Goal: Task Accomplishment & Management: Use online tool/utility

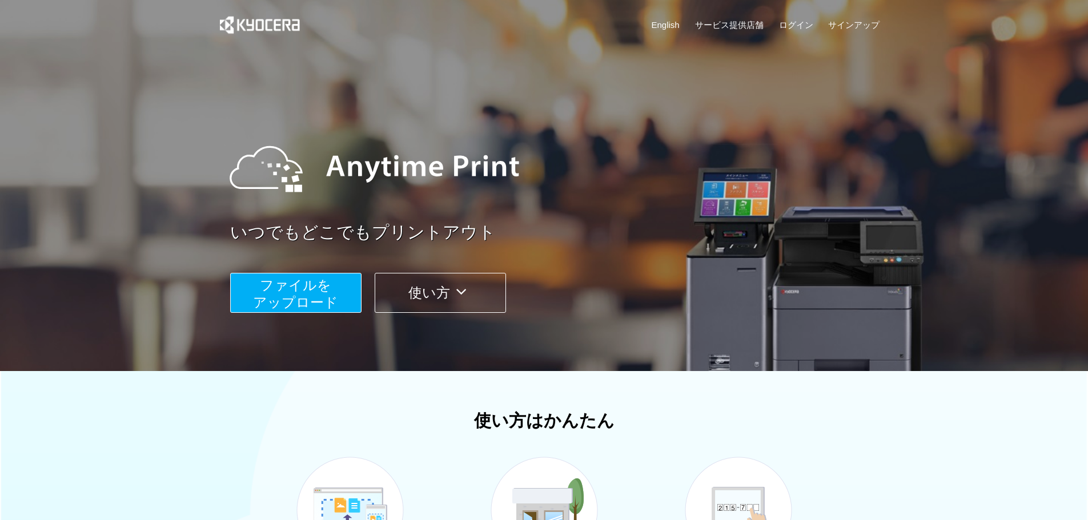
click at [316, 288] on span "ファイルを ​​アップロード" at bounding box center [295, 294] width 85 height 33
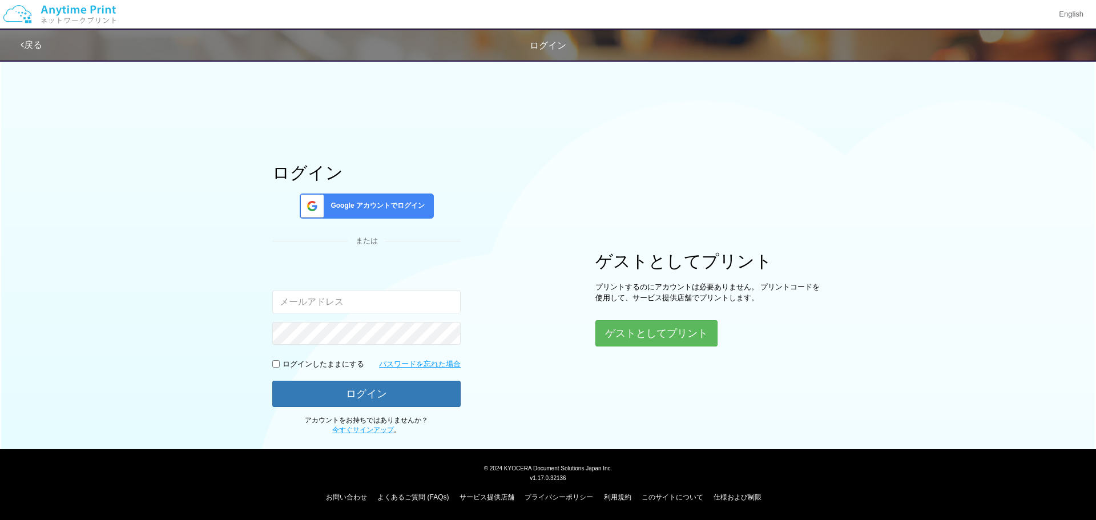
click at [400, 206] on span "Google アカウントでログイン" at bounding box center [375, 206] width 99 height 10
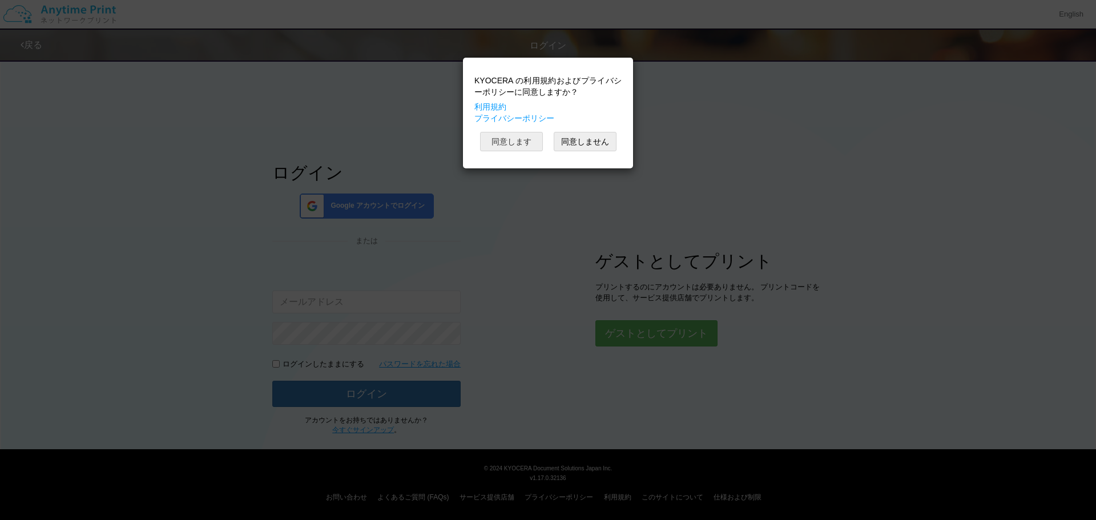
click at [531, 144] on button "同意します" at bounding box center [511, 141] width 63 height 19
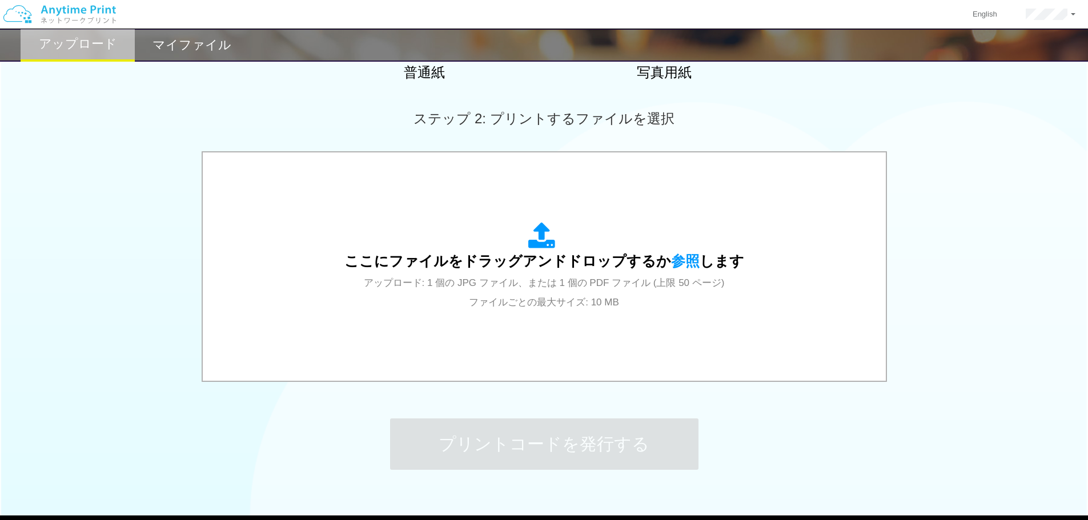
scroll to position [286, 0]
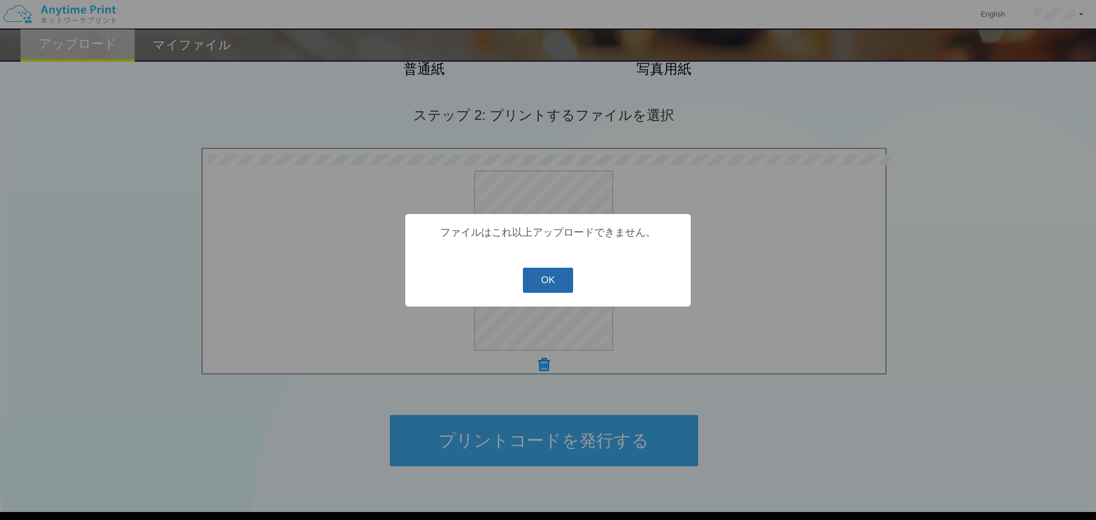
click at [545, 282] on button "OK" at bounding box center [548, 280] width 51 height 25
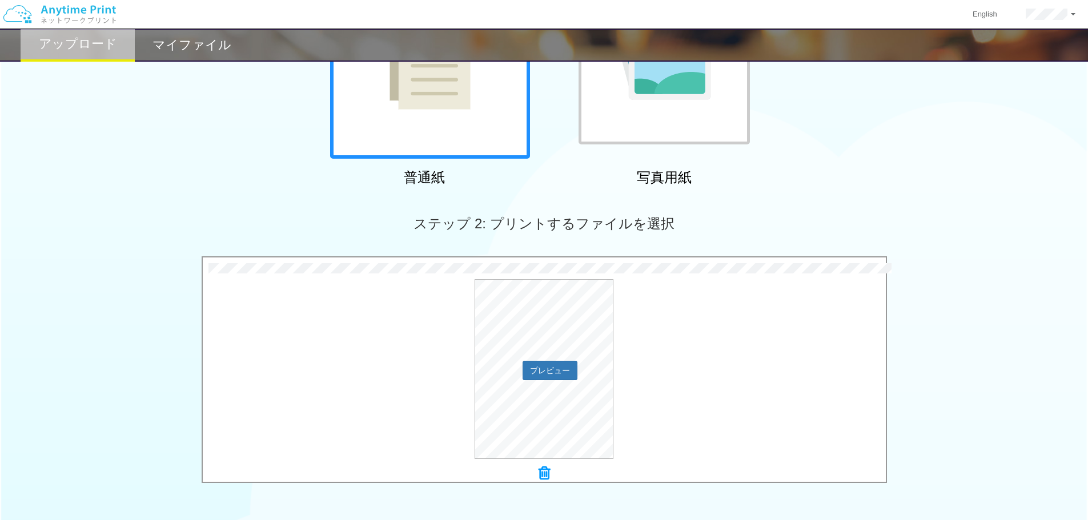
scroll to position [348, 0]
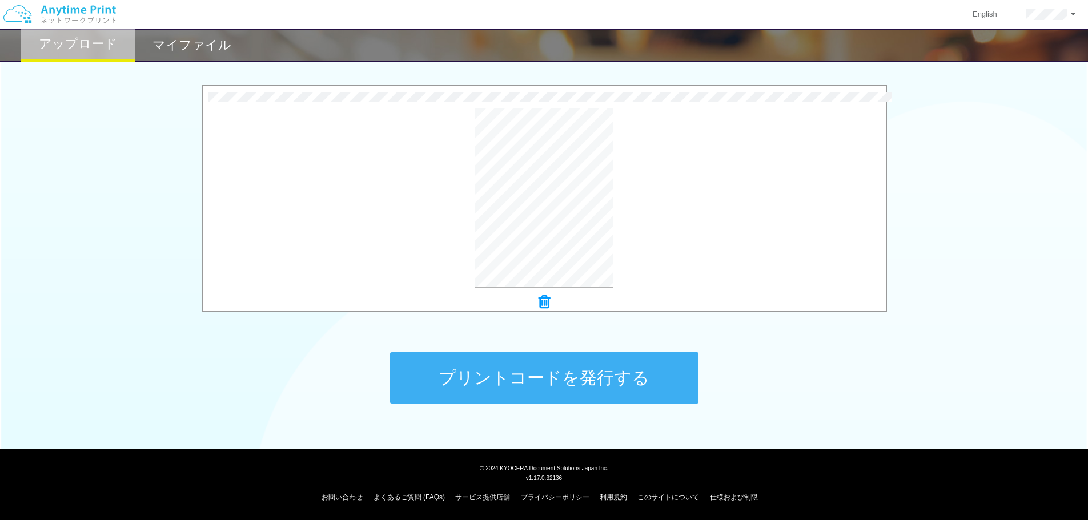
click at [625, 369] on button "プリントコードを発行する" at bounding box center [544, 377] width 308 height 51
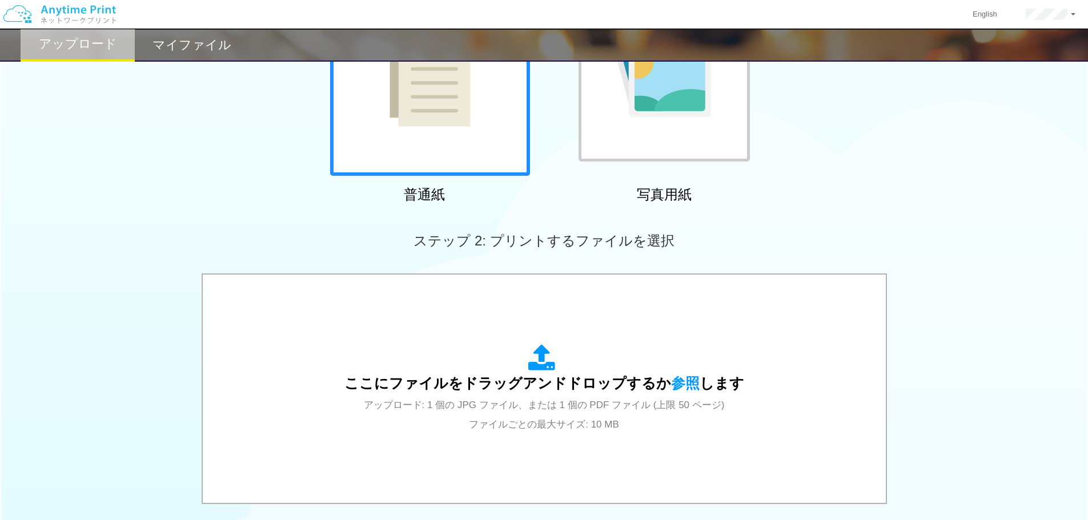
scroll to position [286, 0]
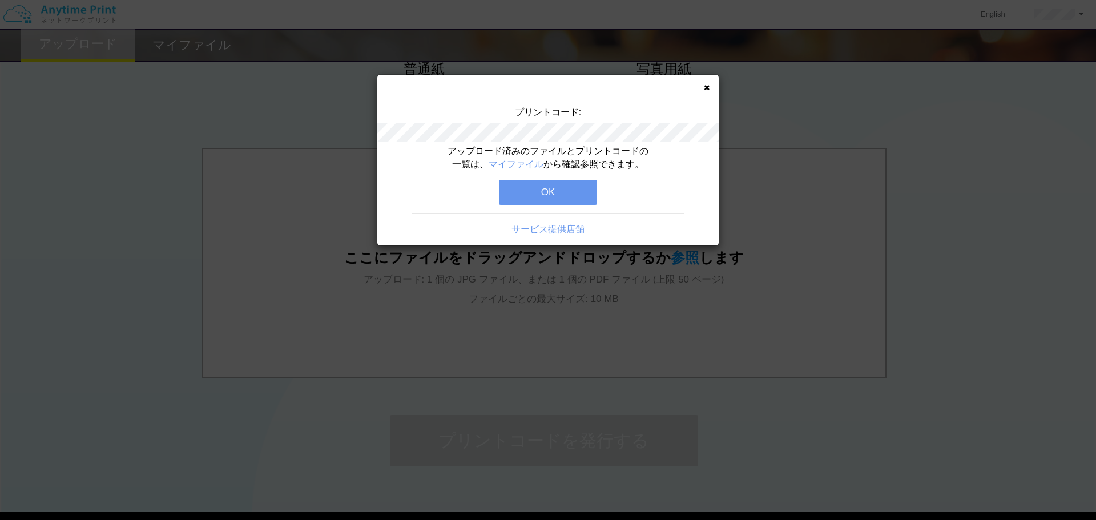
click at [549, 197] on button "OK" at bounding box center [548, 192] width 98 height 25
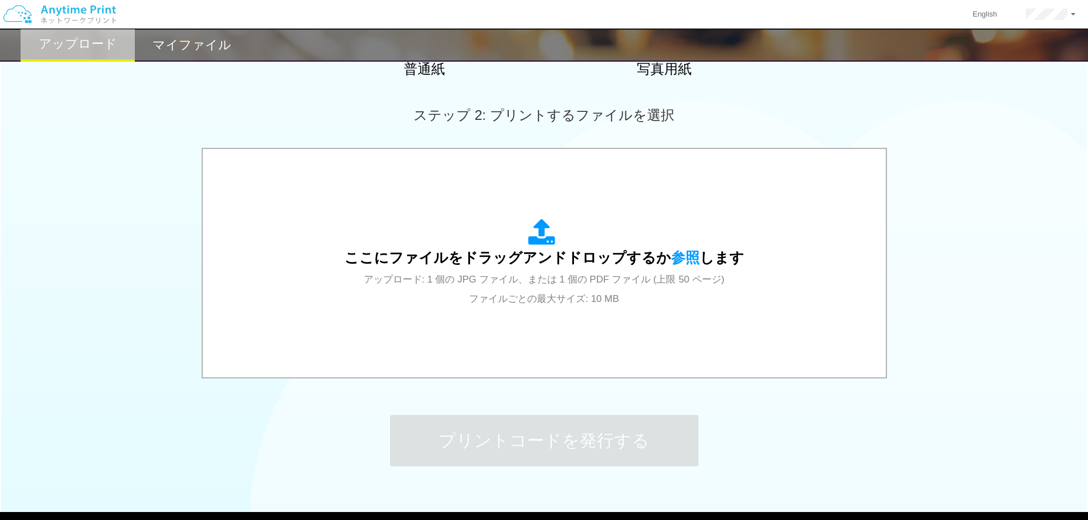
click at [202, 38] on h2 "マイファイル" at bounding box center [191, 45] width 79 height 14
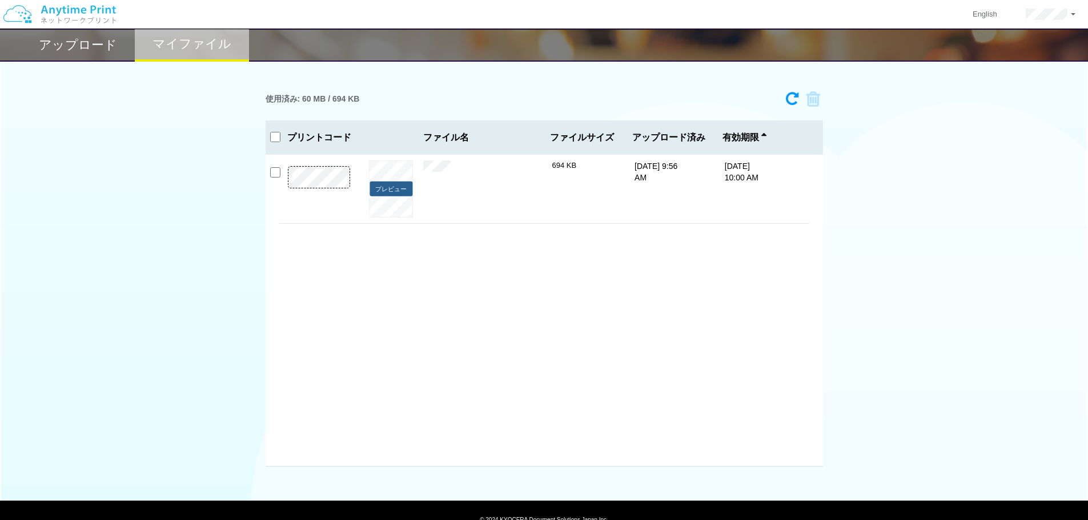
click at [393, 189] on button "プレビュー" at bounding box center [390, 189] width 43 height 15
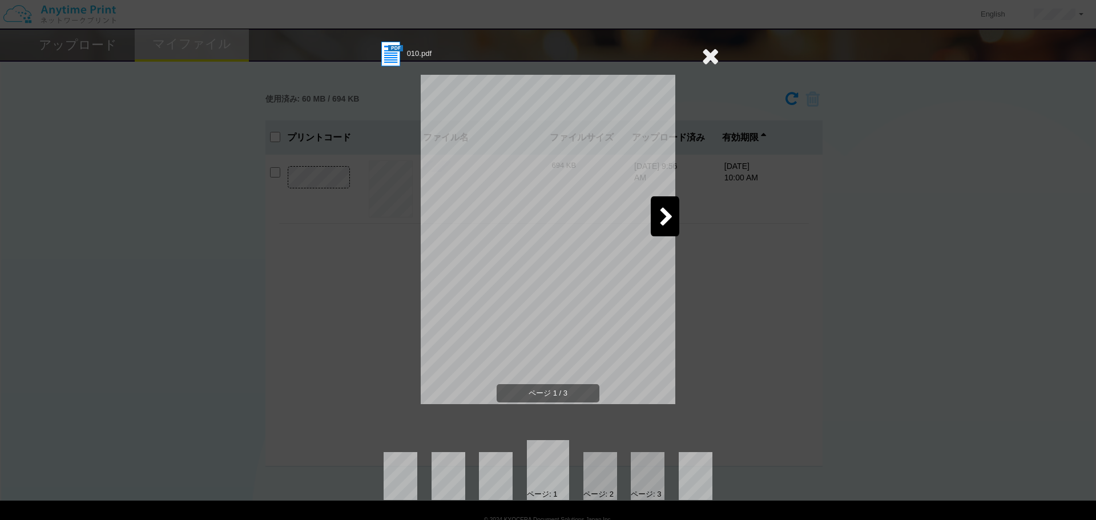
click at [672, 218] on icon at bounding box center [667, 218] width 14 height 20
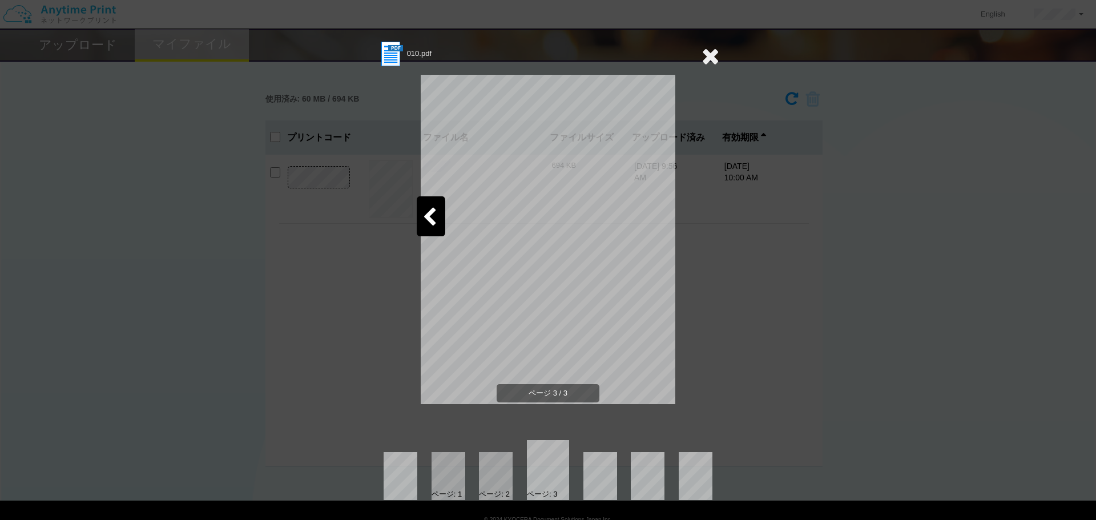
click at [714, 55] on icon at bounding box center [711, 56] width 18 height 23
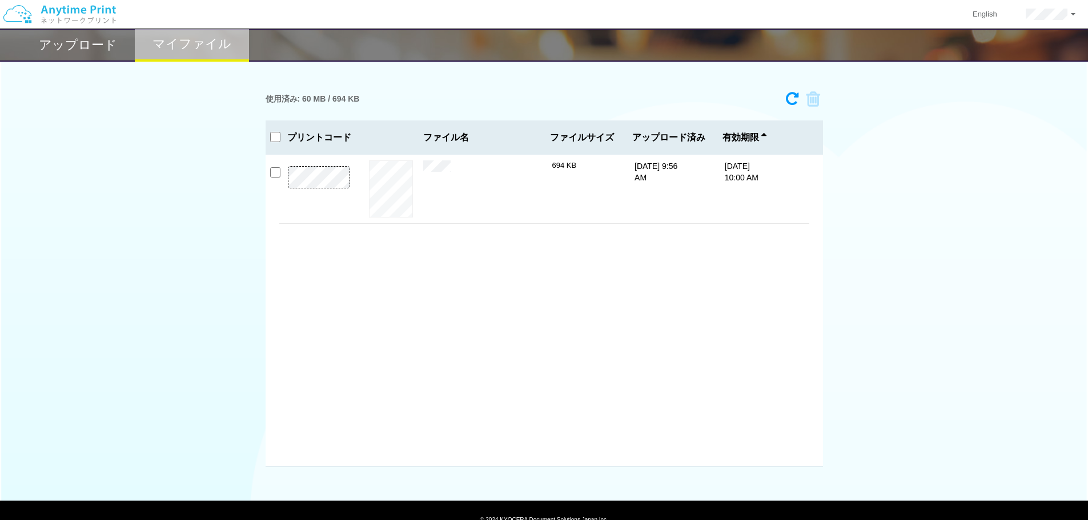
click at [68, 41] on h2 "アップロード" at bounding box center [78, 45] width 78 height 14
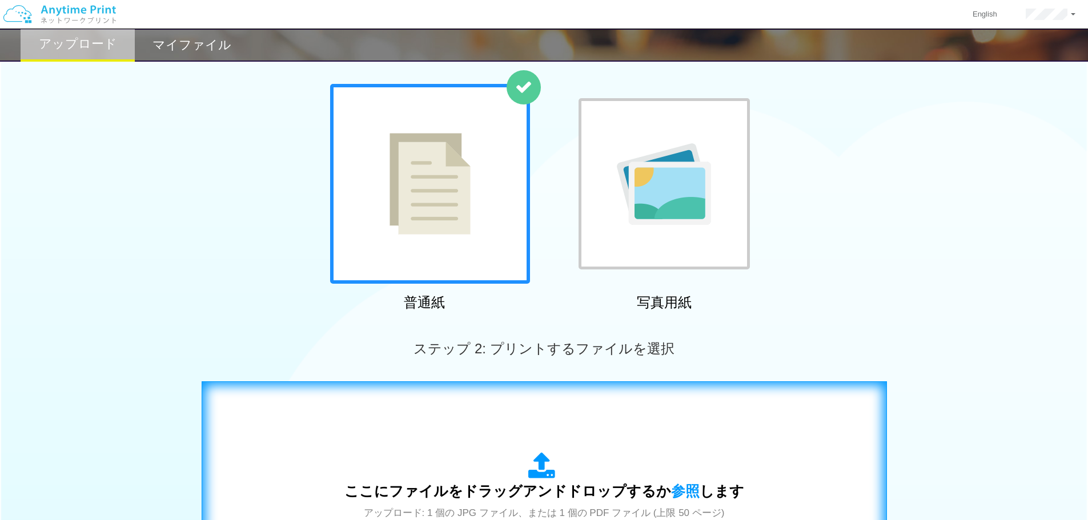
scroll to position [228, 0]
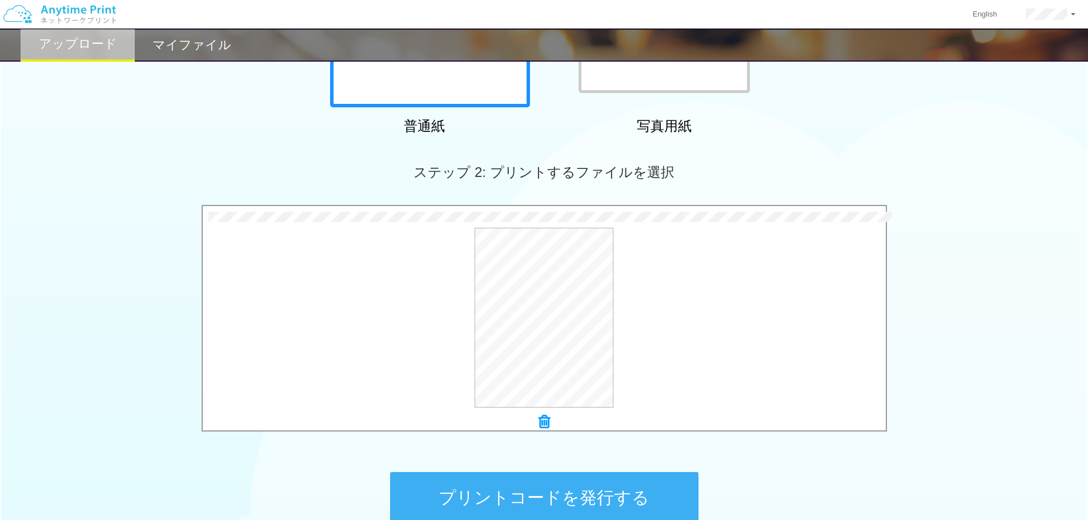
click at [597, 494] on button "プリントコードを発行する" at bounding box center [544, 497] width 308 height 51
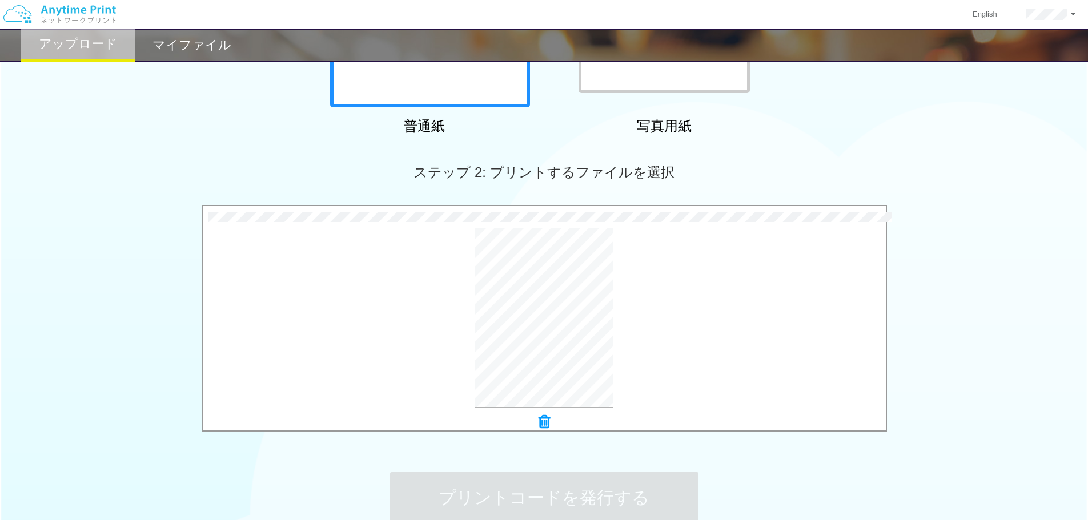
scroll to position [0, 0]
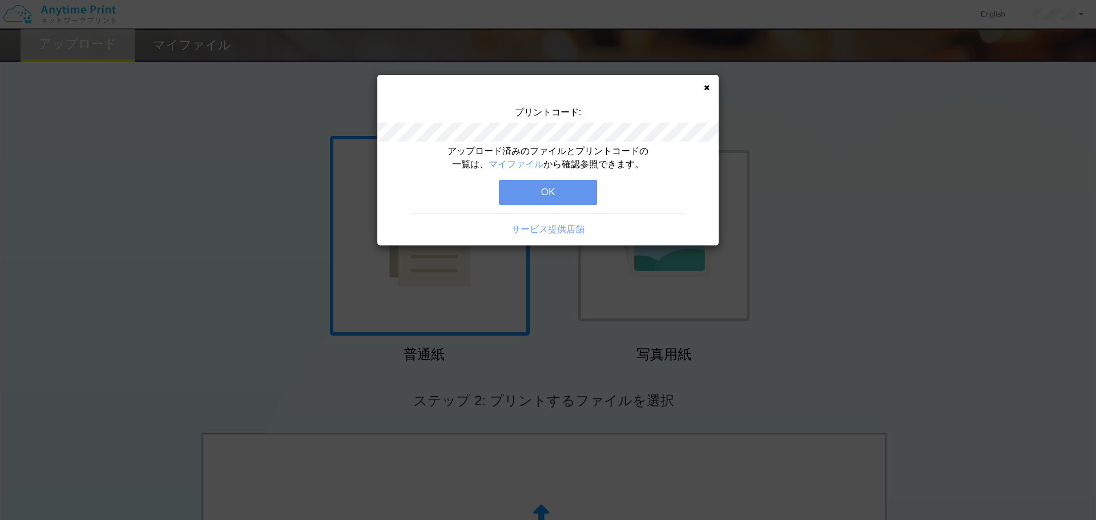
click at [578, 199] on button "OK" at bounding box center [548, 192] width 98 height 25
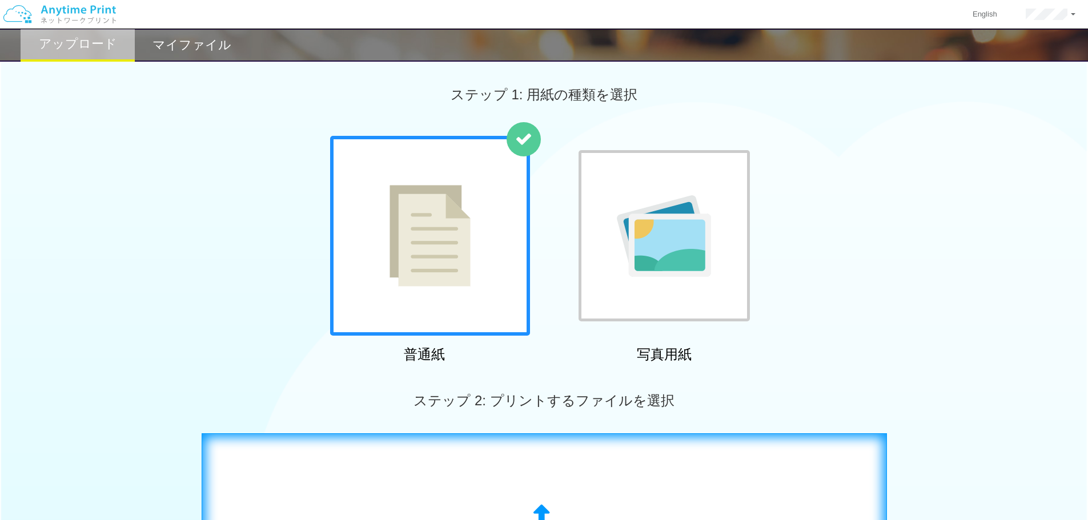
scroll to position [228, 0]
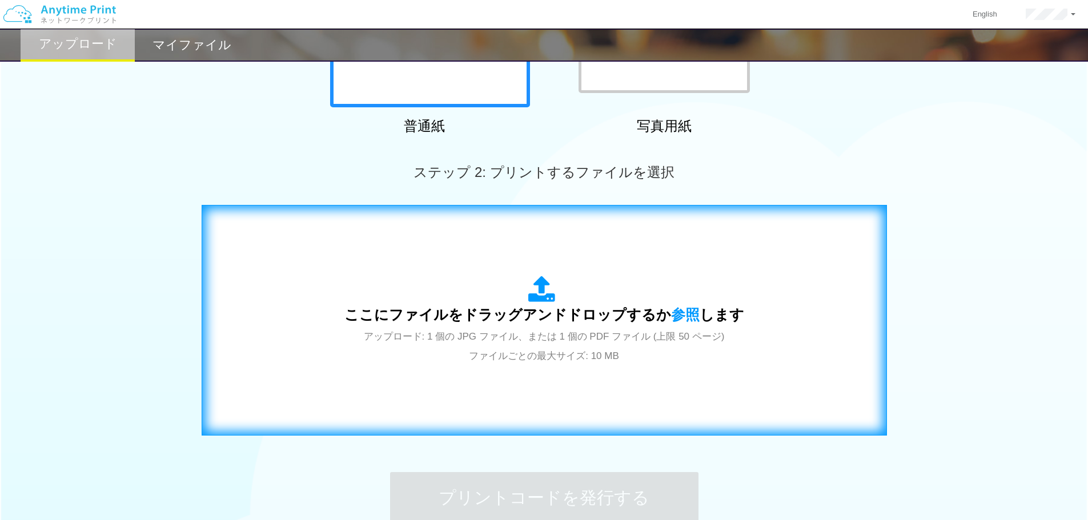
click at [597, 337] on span "アップロード: 1 個の JPG ファイル、または 1 個の PDF ファイル (上限 50 ページ) ファイルごとの最大サイズ: 10 MB" at bounding box center [544, 346] width 361 height 30
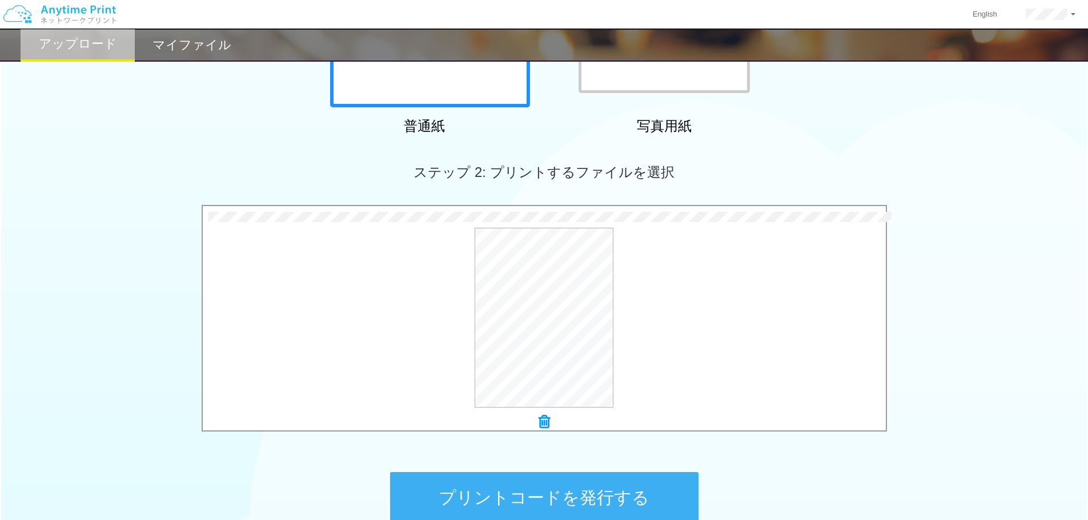
click at [613, 492] on button "プリントコードを発行する" at bounding box center [544, 497] width 308 height 51
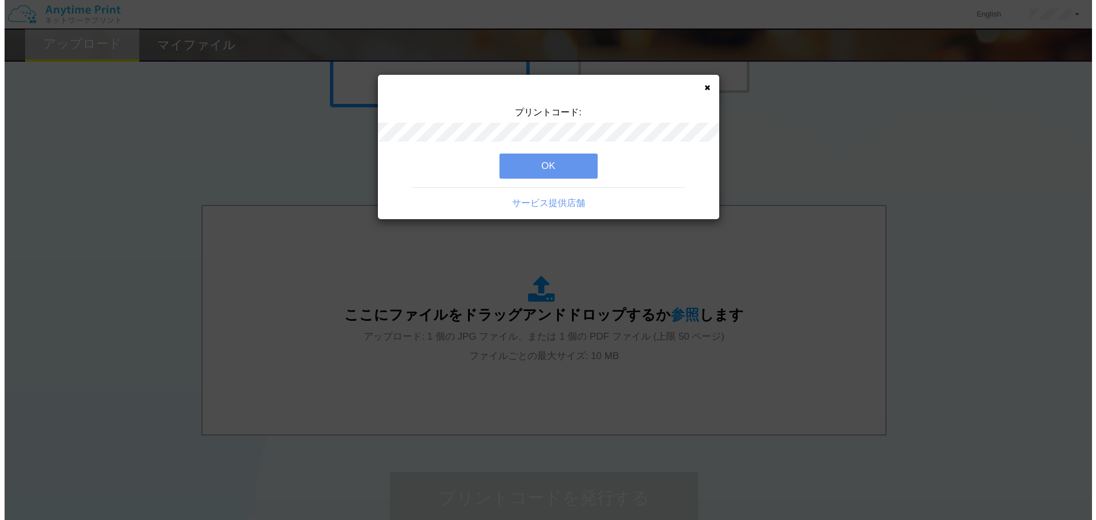
scroll to position [0, 0]
